Goal: Find specific page/section: Find specific page/section

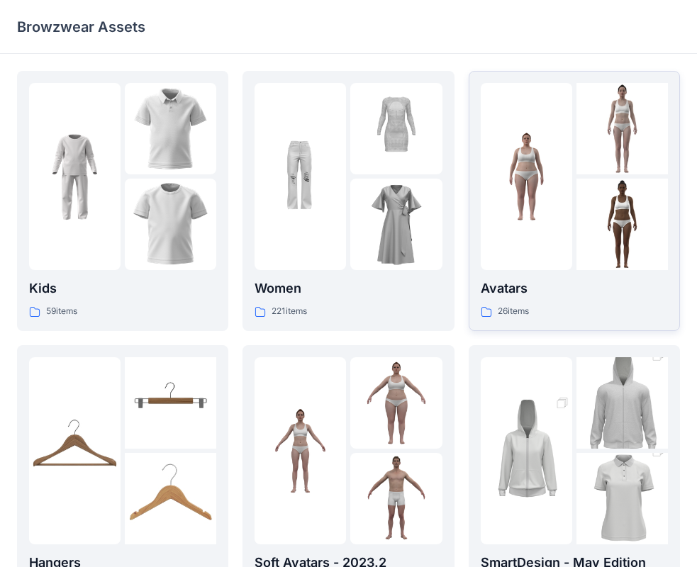
click at [557, 206] on img at bounding box center [526, 176] width 91 height 91
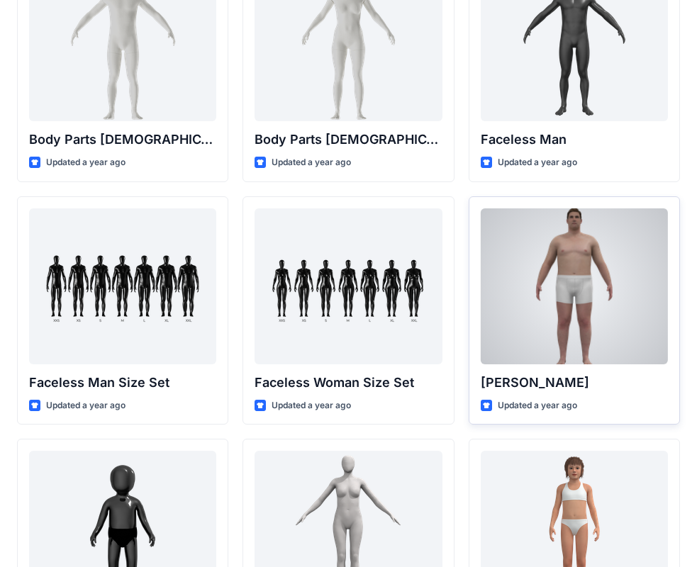
scroll to position [600, 0]
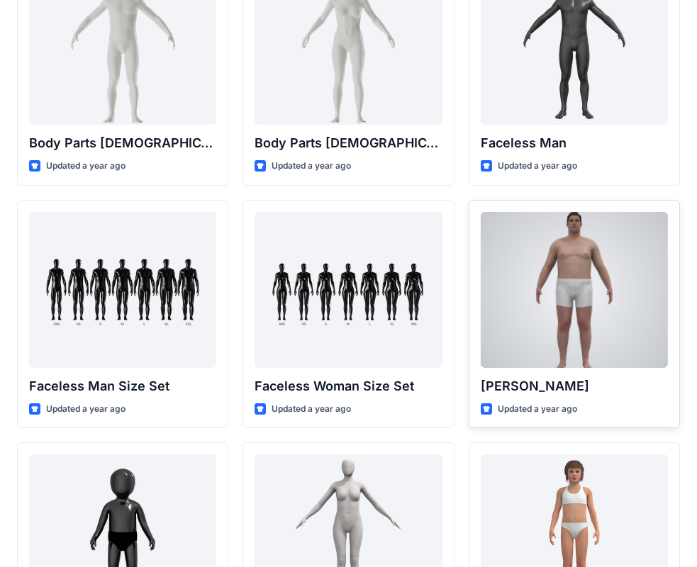
click at [588, 272] on div at bounding box center [574, 290] width 187 height 156
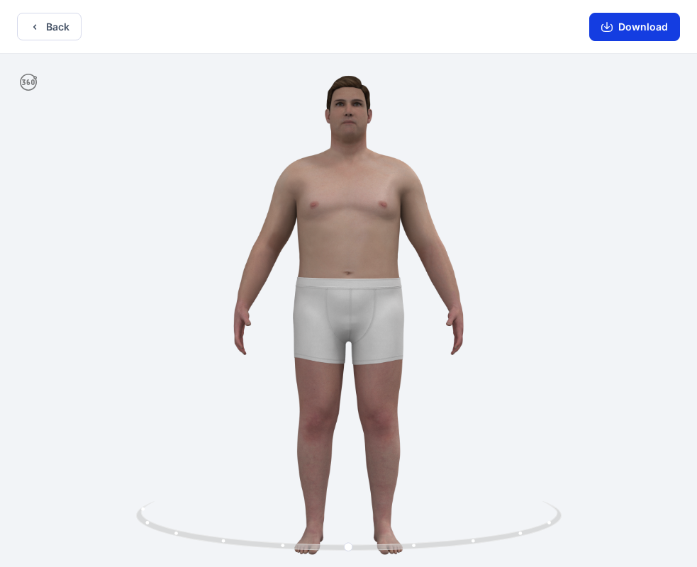
click at [657, 29] on button "Download" at bounding box center [634, 27] width 91 height 28
click at [32, 32] on icon "button" at bounding box center [34, 26] width 11 height 11
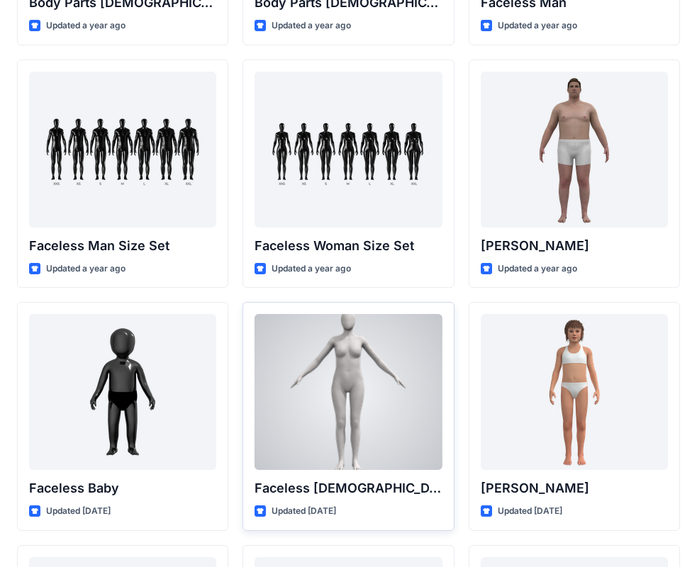
scroll to position [600, 0]
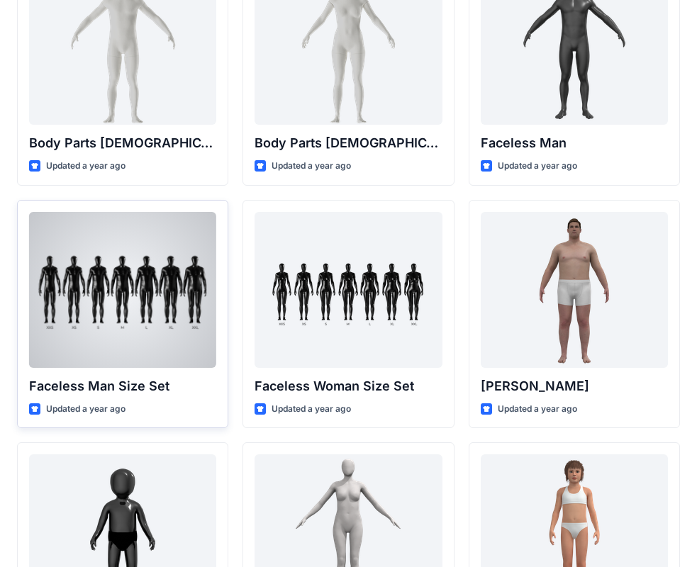
click at [174, 306] on div at bounding box center [122, 290] width 187 height 156
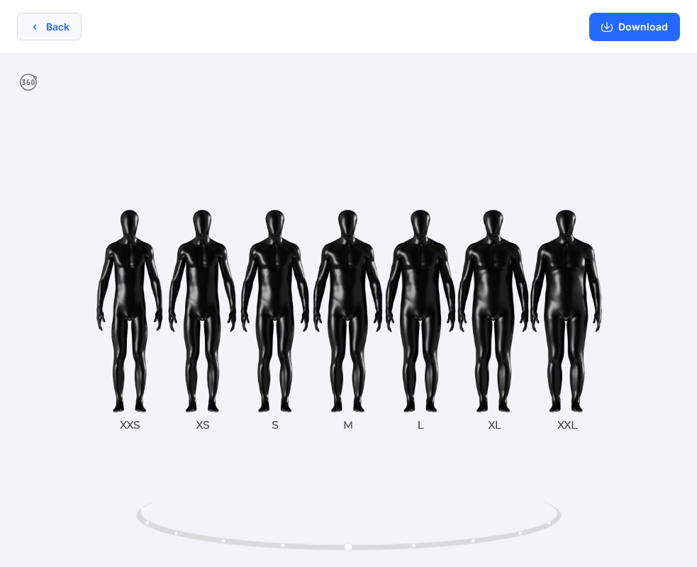
click at [50, 21] on button "Back" at bounding box center [49, 27] width 65 height 28
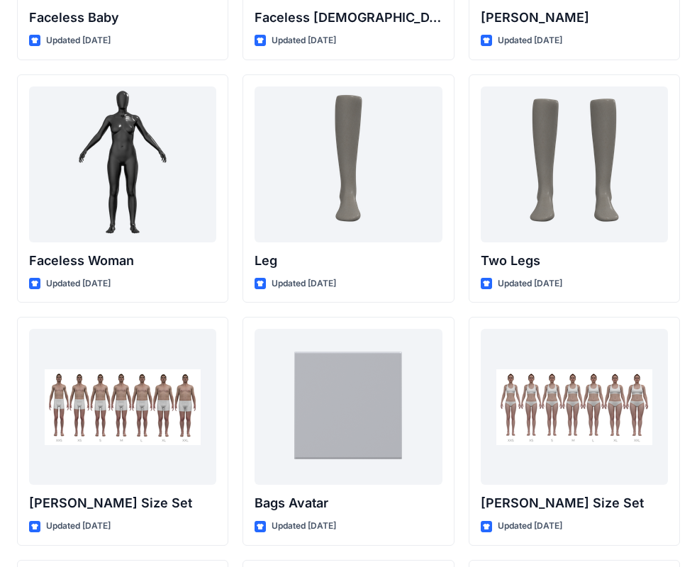
scroll to position [1238, 0]
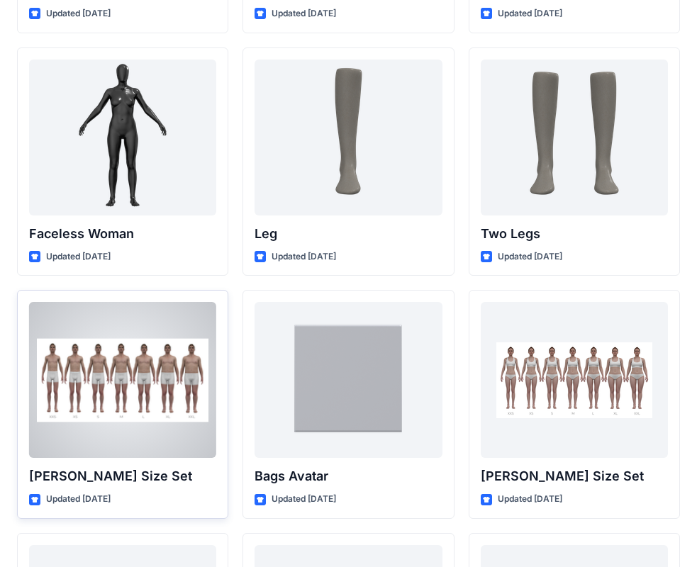
click at [102, 364] on div at bounding box center [122, 380] width 187 height 156
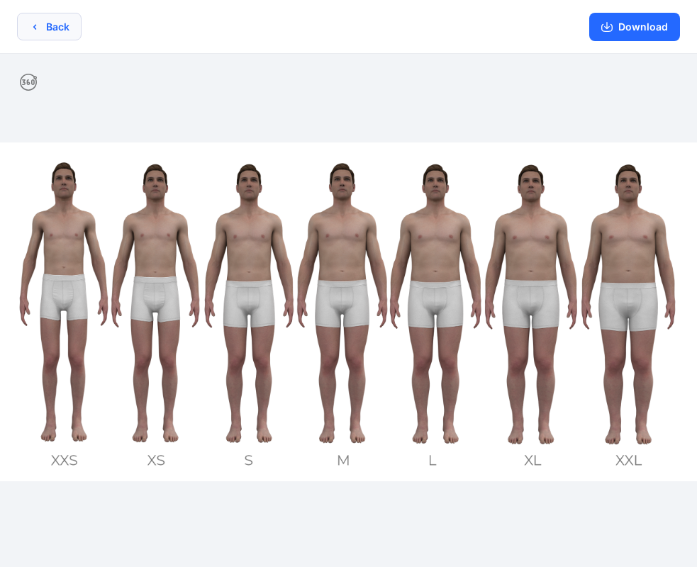
click at [45, 26] on button "Back" at bounding box center [49, 27] width 65 height 28
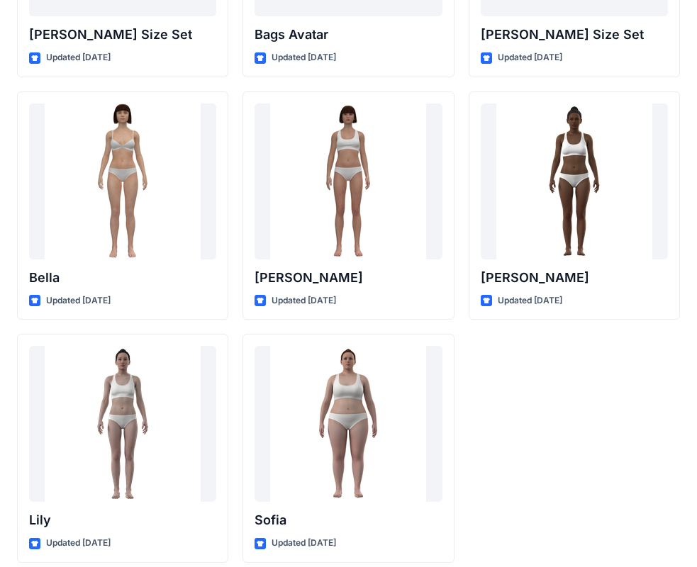
scroll to position [1692, 0]
